Goal: Communication & Community: Answer question/provide support

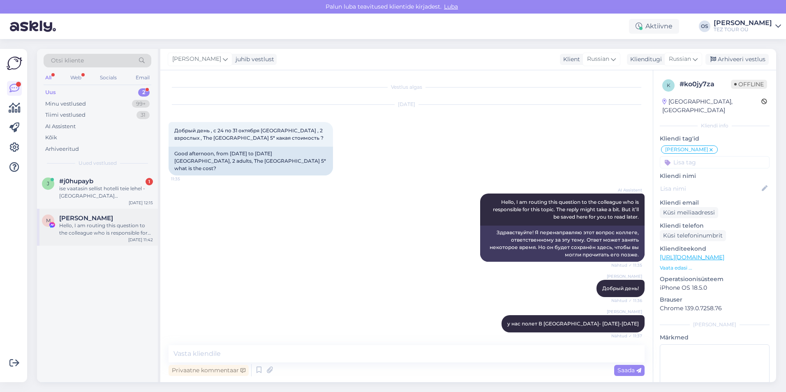
scroll to position [117, 0]
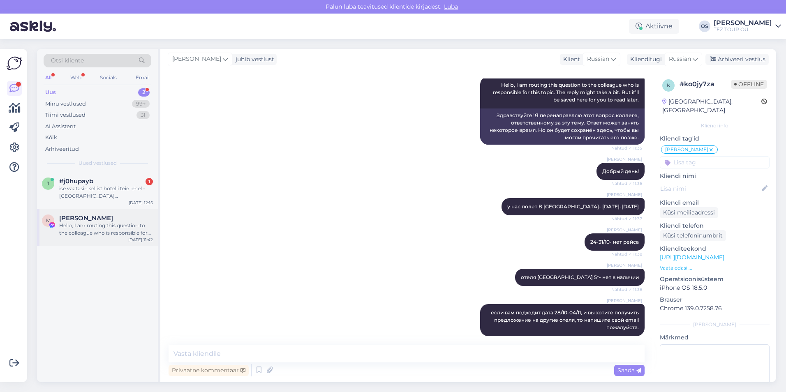
drag, startPoint x: 89, startPoint y: 224, endPoint x: 97, endPoint y: 209, distance: 17.8
click at [89, 224] on div "Hello, I am routing this question to the colleague who is responsible for this …" at bounding box center [106, 229] width 94 height 15
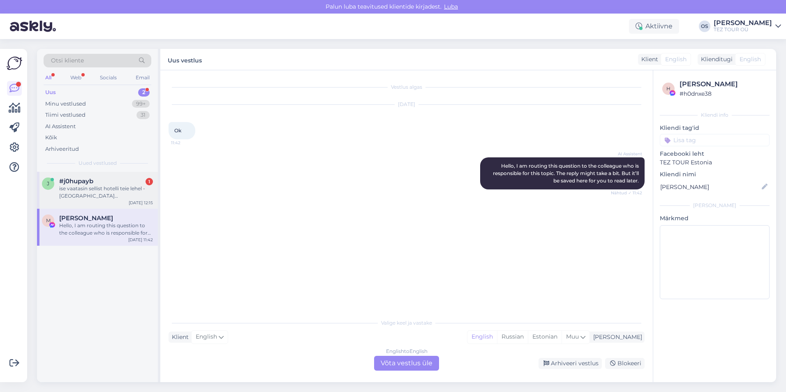
click at [122, 189] on div "ise vaatasin sellist hotelli teie lehel - [GEOGRAPHIC_DATA] [GEOGRAPHIC_DATA]" at bounding box center [106, 192] width 94 height 15
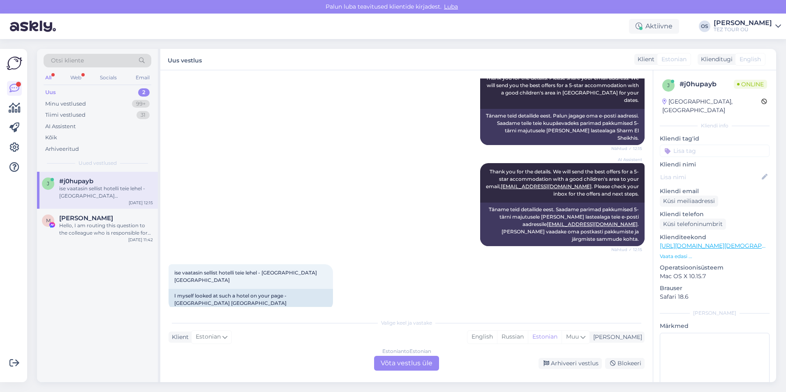
scroll to position [410, 0]
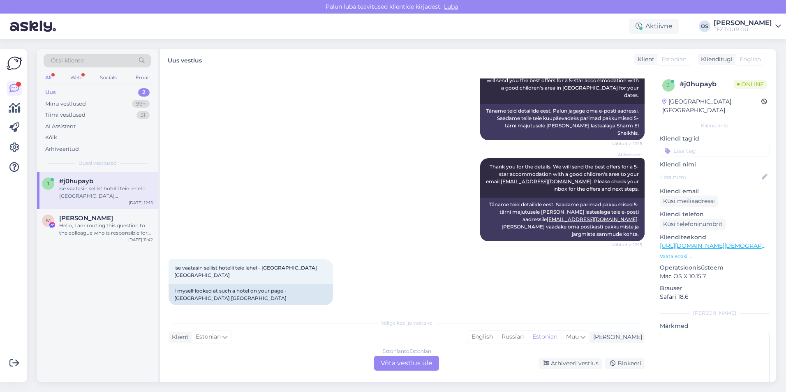
click at [401, 363] on div "Estonian to Estonian Võta vestlus üle" at bounding box center [406, 363] width 65 height 15
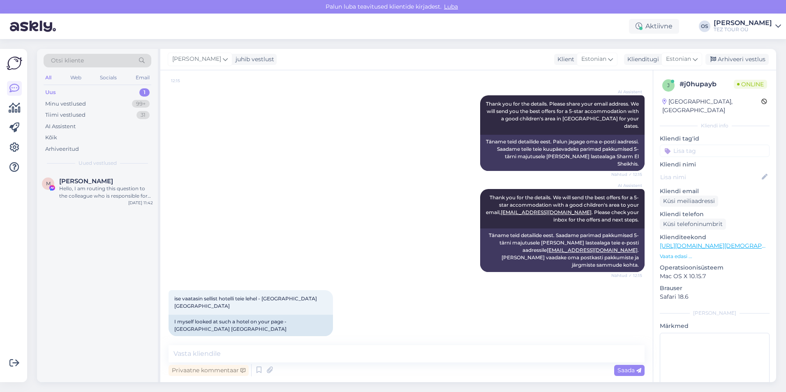
click at [703, 145] on input at bounding box center [714, 151] width 110 height 12
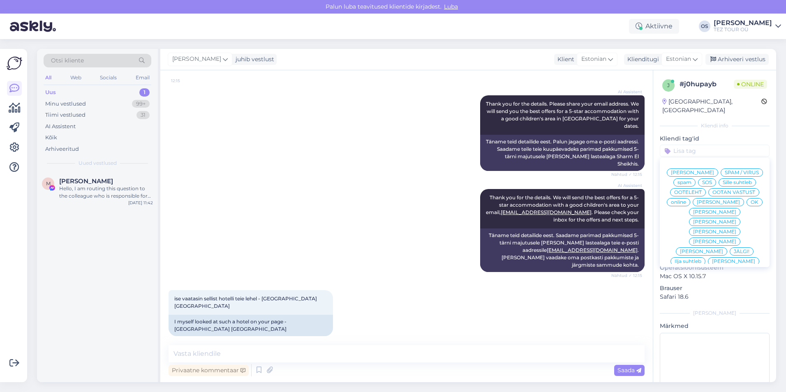
click at [696, 205] on span "[PERSON_NAME]" at bounding box center [717, 202] width 43 height 5
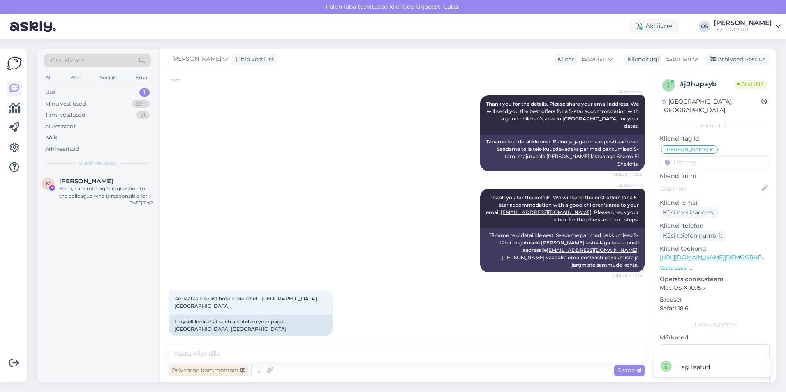
click at [221, 366] on div "Privaatne kommentaar" at bounding box center [208, 370] width 80 height 11
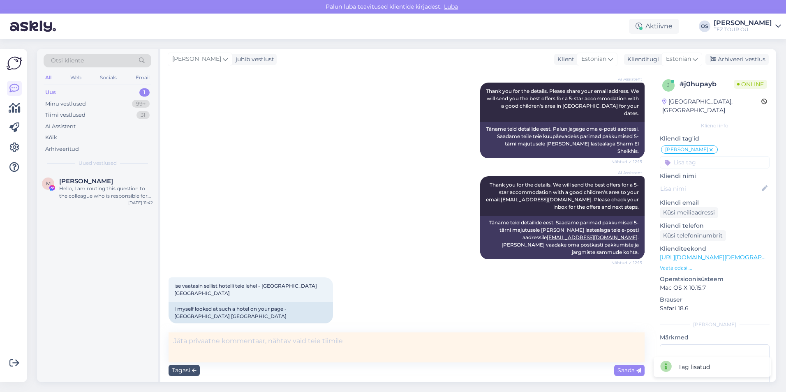
click at [207, 339] on textarea at bounding box center [406, 347] width 476 height 30
click at [206, 340] on textarea at bounding box center [406, 347] width 476 height 30
click at [180, 369] on div "Tagasi" at bounding box center [183, 370] width 31 height 11
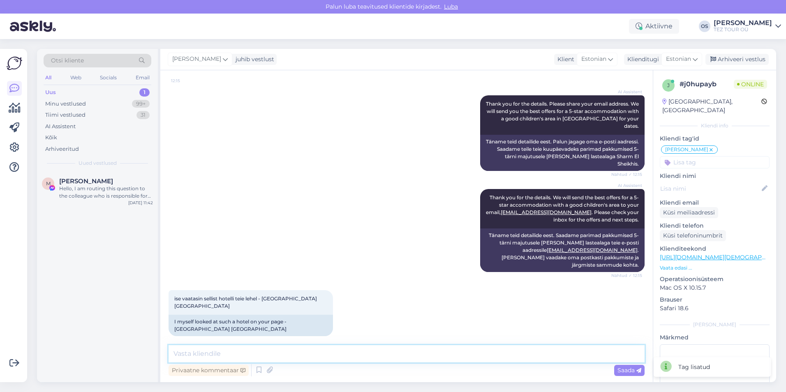
click at [217, 353] on textarea at bounding box center [406, 353] width 476 height 17
drag, startPoint x: 499, startPoint y: 250, endPoint x: 556, endPoint y: 250, distance: 57.1
click at [556, 250] on div "Täname teid detailide eest. Saadame parimad pakkumised 5-tärni majutusele [PERS…" at bounding box center [562, 250] width 164 height 44
drag, startPoint x: 556, startPoint y: 250, endPoint x: 551, endPoint y: 249, distance: 5.0
copy link "[EMAIL_ADDRESS][DOMAIN_NAME]"
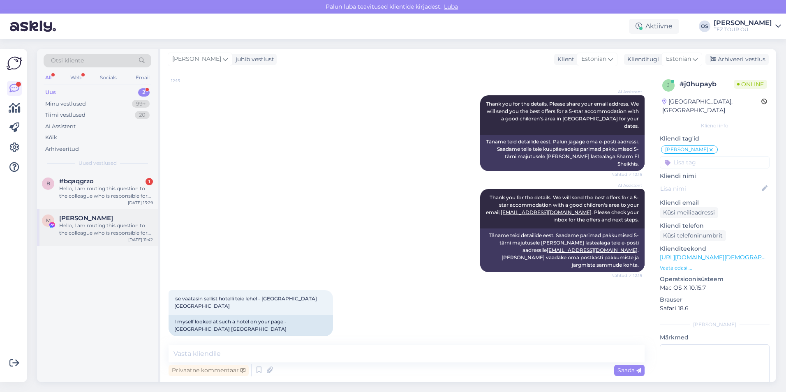
click at [99, 226] on div "Hello, I am routing this question to the colleague who is responsible for this …" at bounding box center [106, 229] width 94 height 15
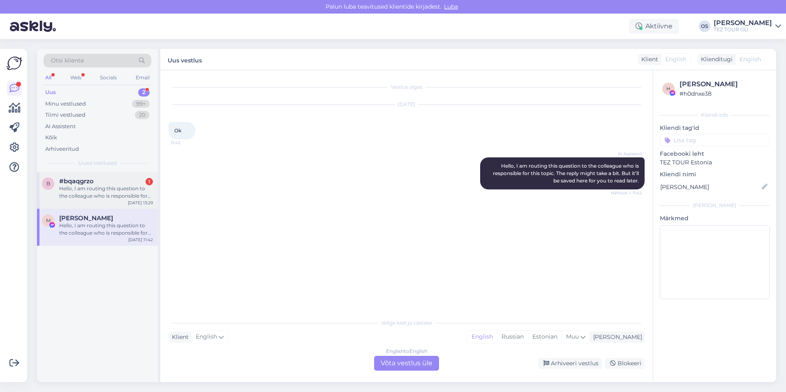
click at [103, 188] on div "Hello, I am routing this question to the colleague who is responsible for this …" at bounding box center [106, 192] width 94 height 15
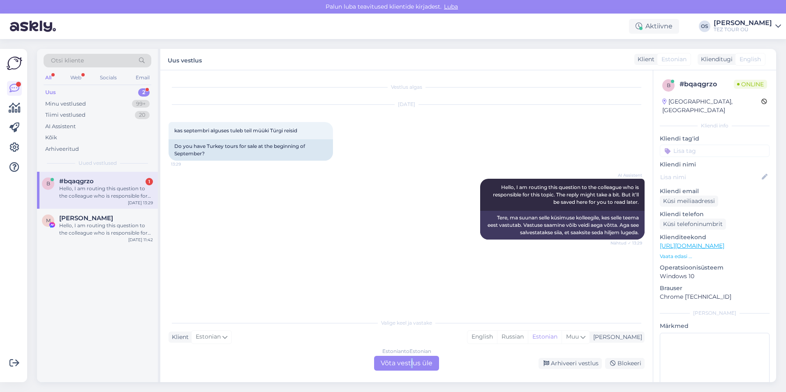
click at [411, 366] on div "Estonian to Estonian Võta vestlus üle" at bounding box center [406, 363] width 65 height 15
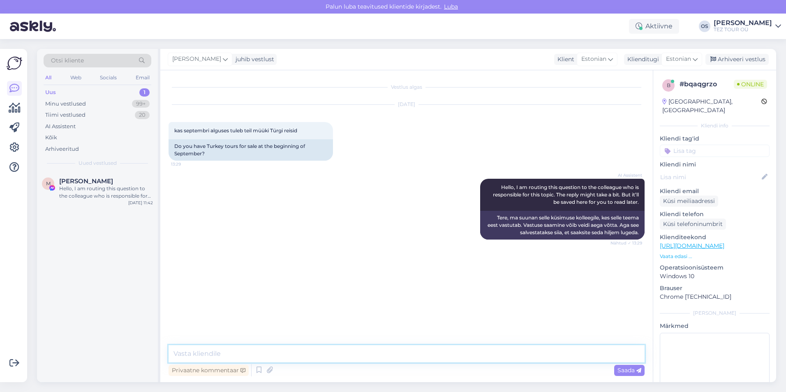
click at [230, 350] on textarea at bounding box center [406, 353] width 476 height 17
type textarea "Tere! [GEOGRAPHIC_DATA]"
type textarea "o"
type textarea "palun kirjutage oma email"
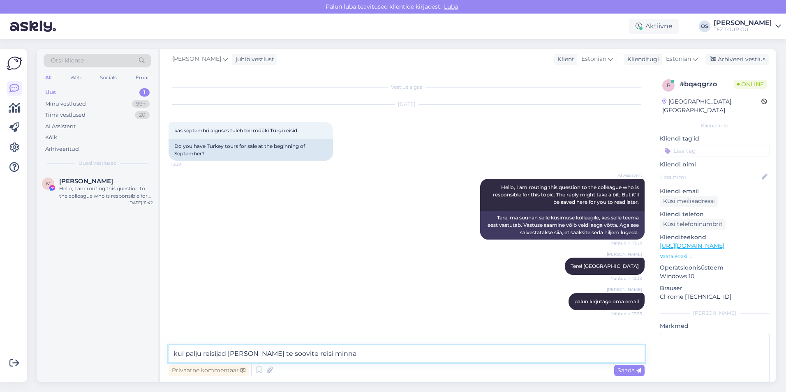
type textarea "kui palju reisijad [PERSON_NAME] te soovite reisi minna?"
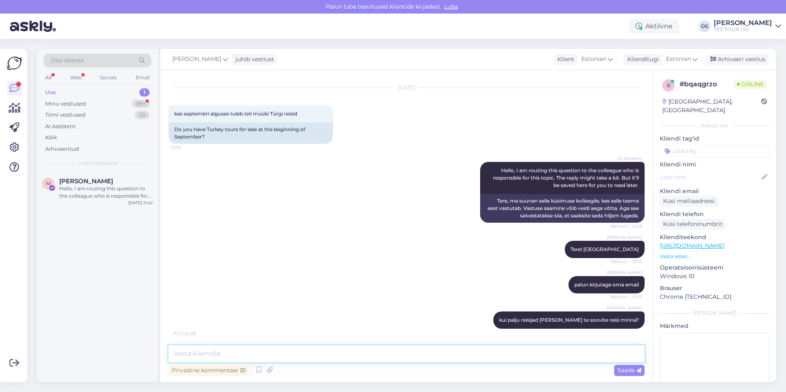
scroll to position [52, 0]
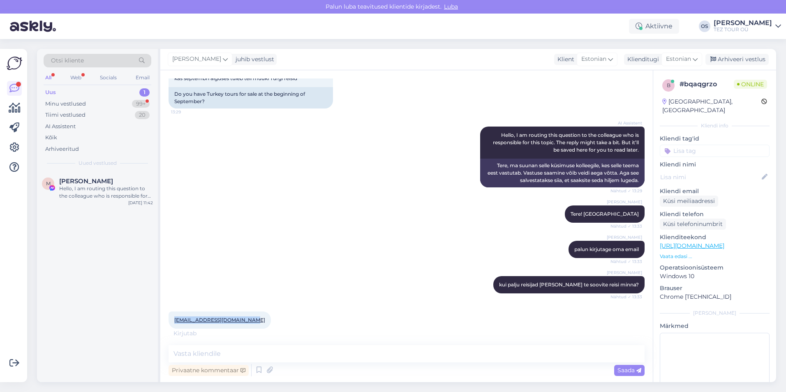
drag, startPoint x: 173, startPoint y: 318, endPoint x: 251, endPoint y: 318, distance: 78.5
click at [251, 318] on div "[EMAIL_ADDRESS][DOMAIN_NAME] 13:34" at bounding box center [219, 319] width 102 height 17
drag, startPoint x: 251, startPoint y: 318, endPoint x: 218, endPoint y: 352, distance: 47.4
click at [218, 352] on textarea at bounding box center [406, 353] width 476 height 17
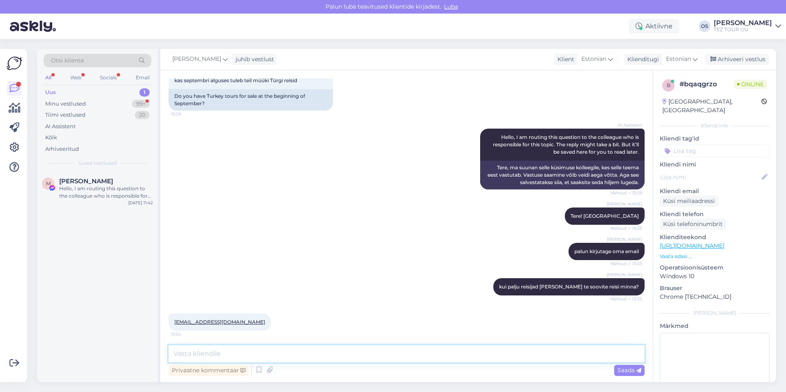
scroll to position [88, 0]
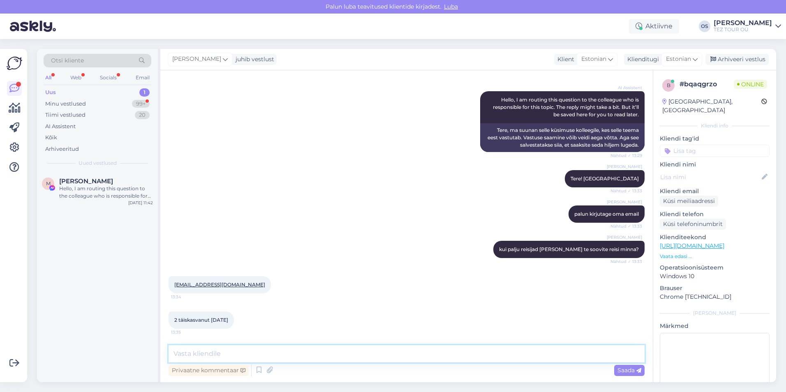
click at [224, 347] on textarea at bounding box center [406, 353] width 476 height 17
click at [210, 356] on textarea at bounding box center [406, 353] width 476 height 17
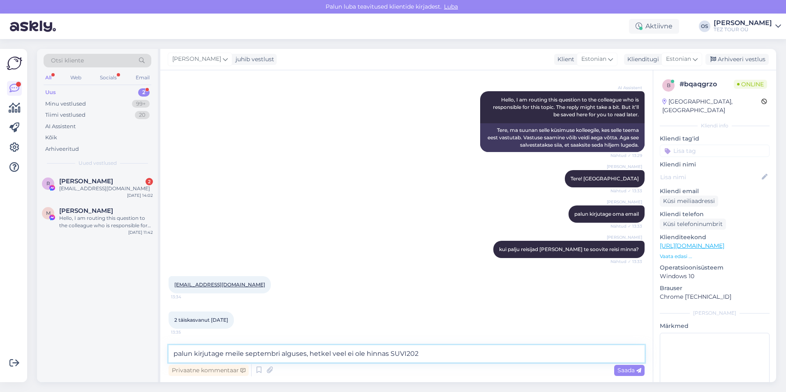
type textarea "palun kirjutage meile septembri alguses, hetkel veel ei ole hinnas SUVI2026"
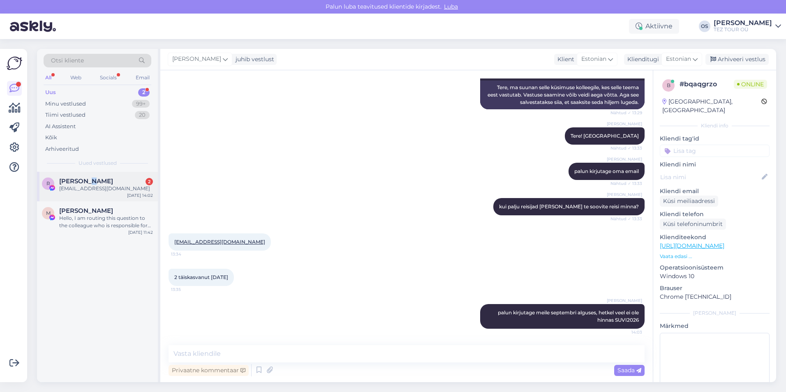
click at [88, 181] on span "[PERSON_NAME]" at bounding box center [86, 181] width 54 height 7
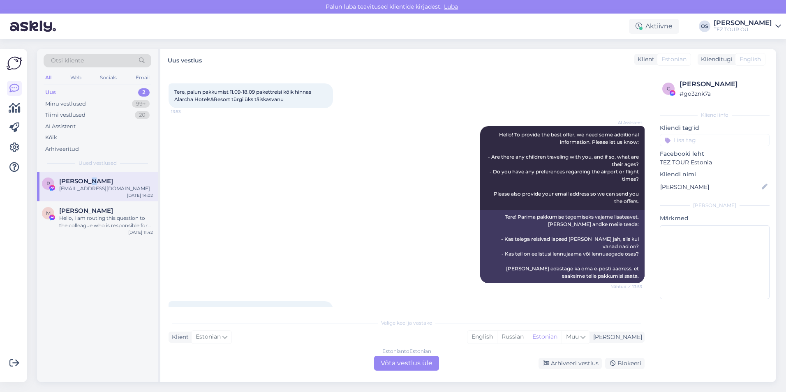
scroll to position [0, 0]
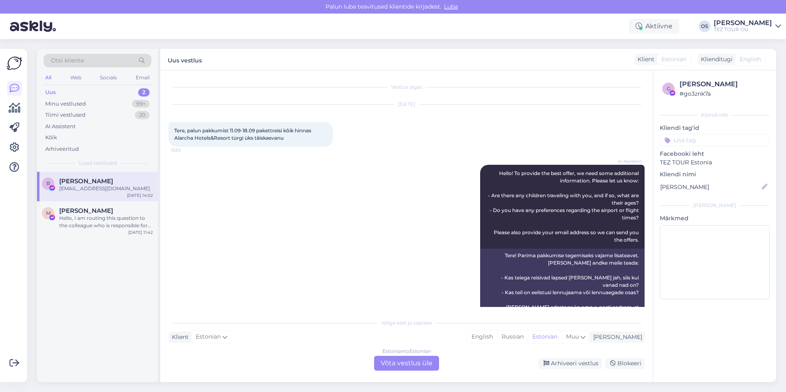
click at [407, 362] on div "Estonian to Estonian Võta vestlus üle" at bounding box center [406, 363] width 65 height 15
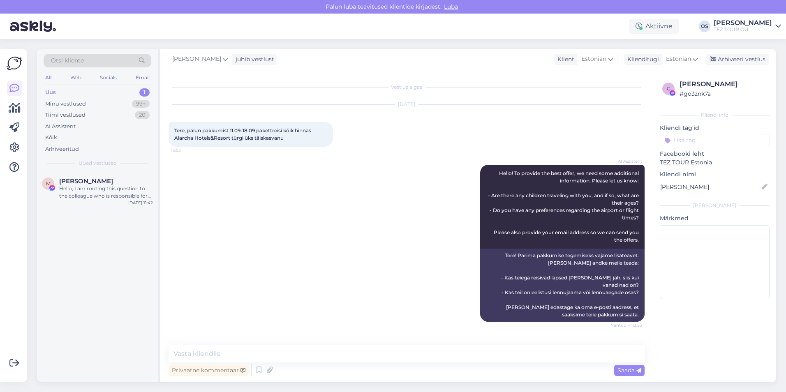
click at [706, 138] on input at bounding box center [714, 140] width 110 height 12
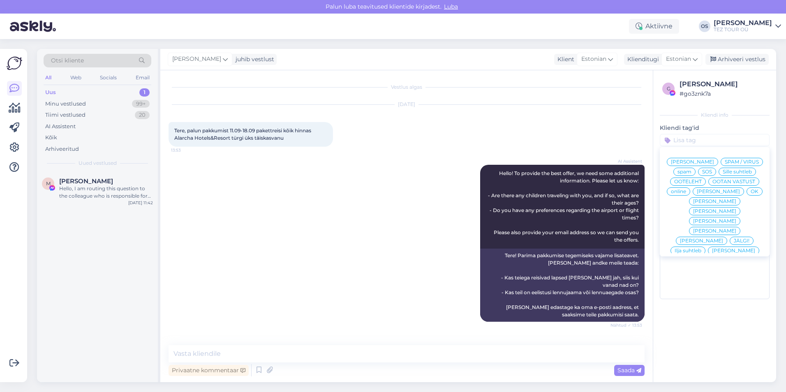
click at [708, 194] on span "[PERSON_NAME]" at bounding box center [717, 191] width 43 height 5
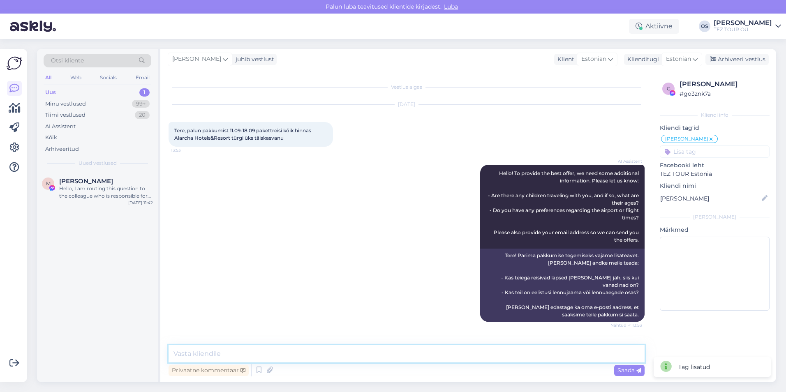
click at [234, 353] on textarea at bounding box center [406, 353] width 476 height 17
type textarea "Tere!"
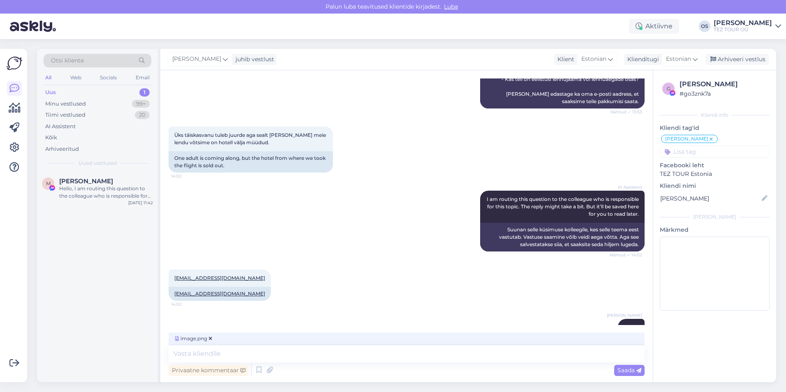
click at [210, 338] on icon at bounding box center [210, 338] width 3 height 5
click at [224, 353] on textarea at bounding box center [406, 353] width 476 height 17
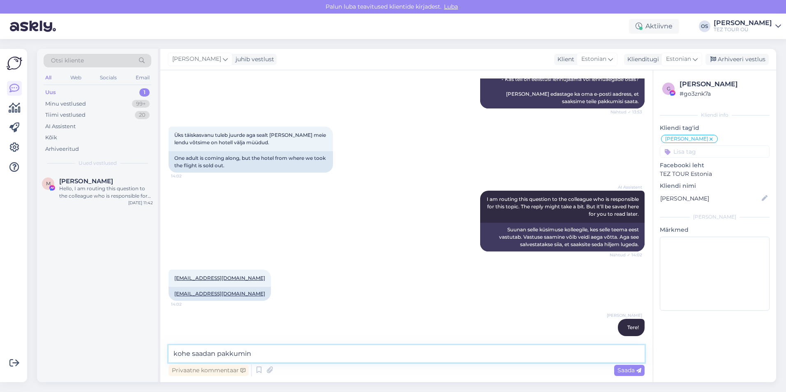
type textarea "kohe saadan pakkumine"
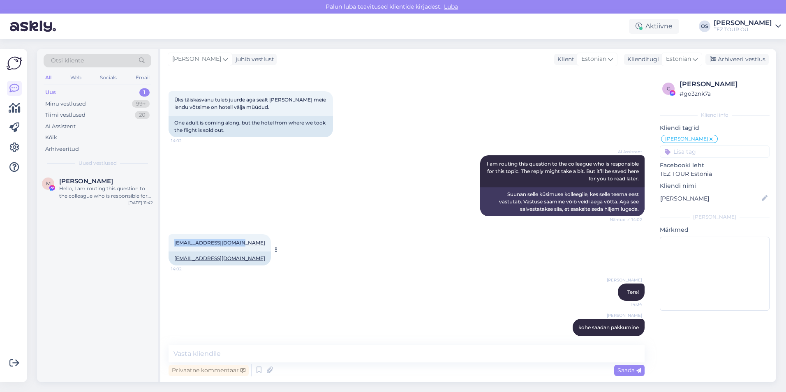
drag, startPoint x: 180, startPoint y: 234, endPoint x: 237, endPoint y: 234, distance: 56.7
click at [237, 234] on div "[EMAIL_ADDRESS][DOMAIN_NAME] 14:02" at bounding box center [219, 242] width 102 height 17
drag, startPoint x: 237, startPoint y: 234, endPoint x: 232, endPoint y: 233, distance: 5.1
copy link "[EMAIL_ADDRESS][DOMAIN_NAME]"
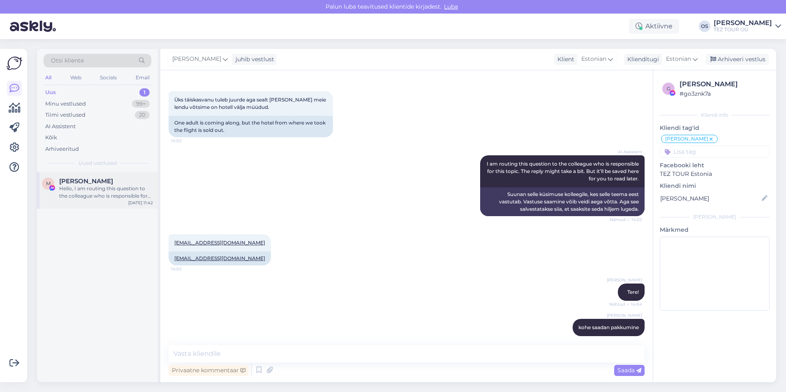
click at [85, 182] on span "[PERSON_NAME]" at bounding box center [86, 181] width 54 height 7
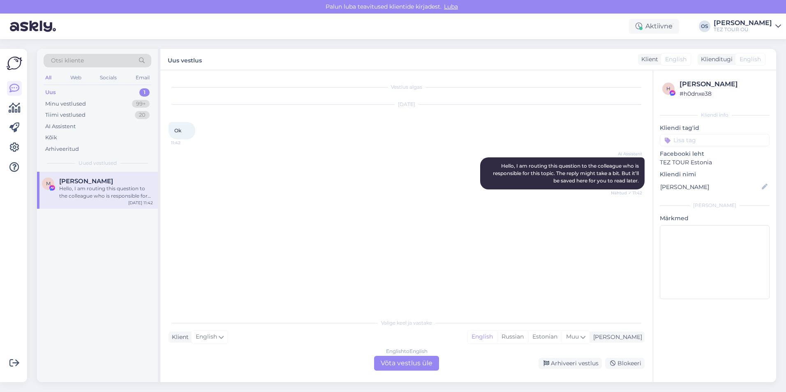
scroll to position [0, 0]
click at [93, 196] on div "Hello, I am routing this question to the colleague who is responsible for this …" at bounding box center [106, 192] width 94 height 15
click at [68, 91] on div "Uus 1" at bounding box center [98, 93] width 108 height 12
click at [72, 105] on div "Minu vestlused" at bounding box center [65, 104] width 41 height 8
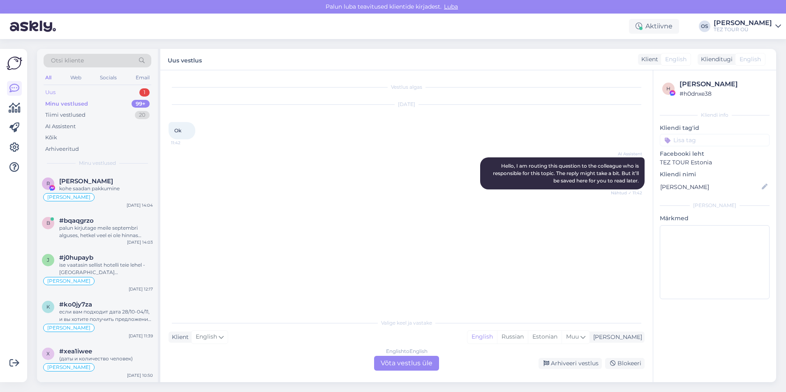
click at [94, 89] on div "Uus 1" at bounding box center [98, 93] width 108 height 12
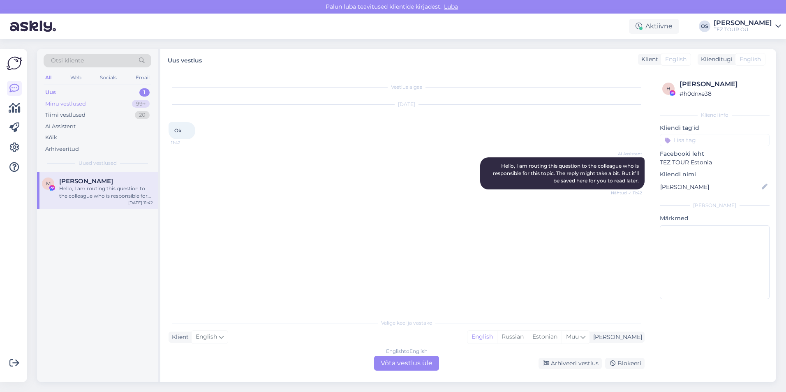
click at [90, 105] on div "Minu vestlused 99+" at bounding box center [98, 104] width 108 height 12
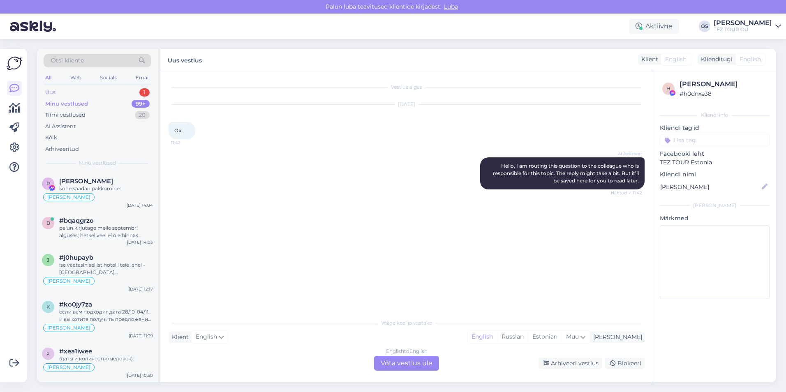
click at [90, 88] on div "Uus 1" at bounding box center [98, 93] width 108 height 12
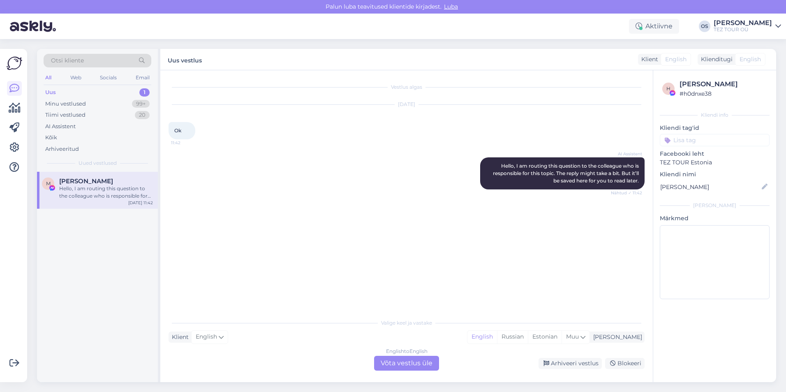
click at [99, 175] on div "M [PERSON_NAME] Hello, I am routing this question to the colleague who is respo…" at bounding box center [97, 190] width 121 height 37
click at [62, 105] on div "Minu vestlused" at bounding box center [65, 104] width 41 height 8
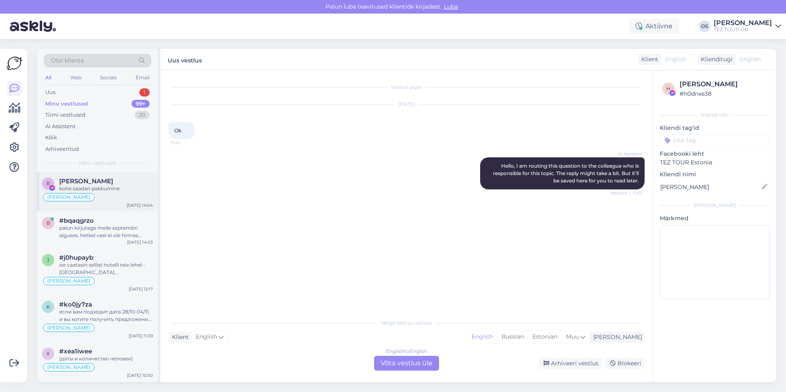
click at [103, 190] on div "kohe saadan pakkumine" at bounding box center [106, 188] width 94 height 7
